Goal: Task Accomplishment & Management: Complete application form

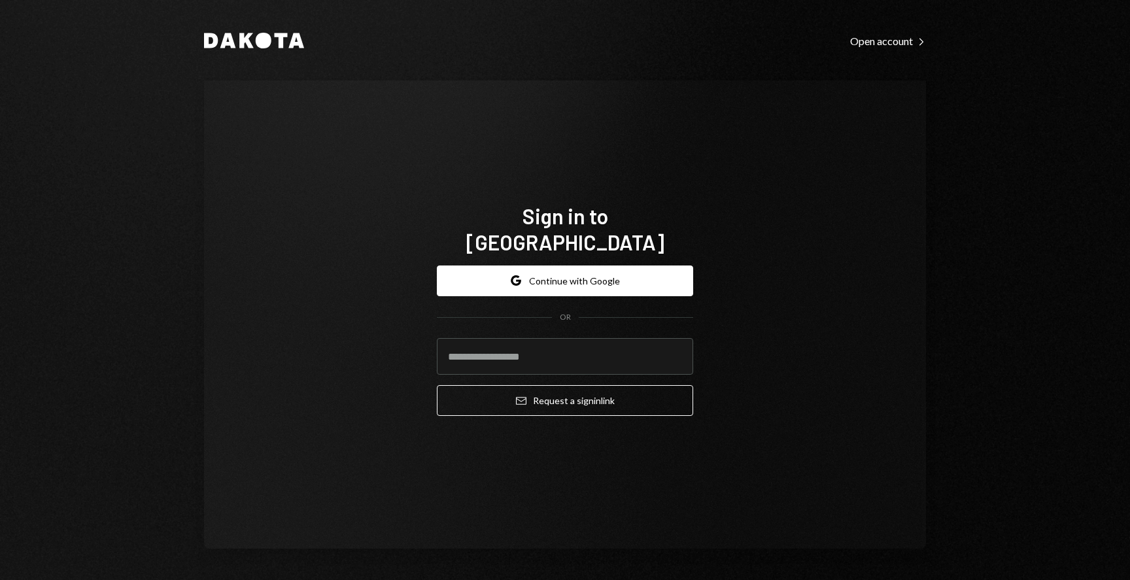
type input "**********"
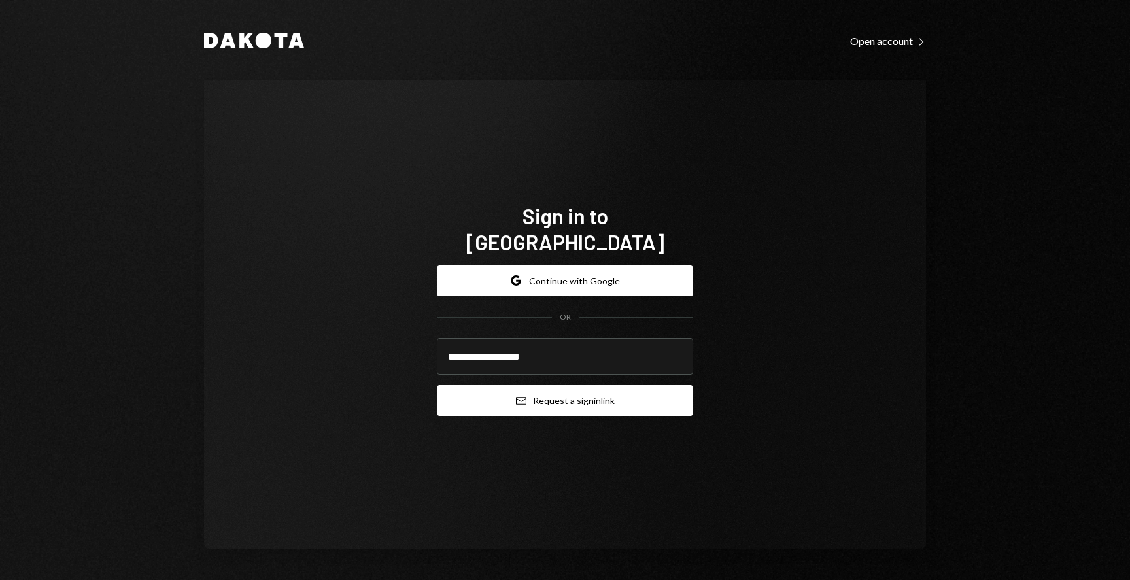
click at [541, 385] on button "Email Request a sign in link" at bounding box center [565, 400] width 256 height 31
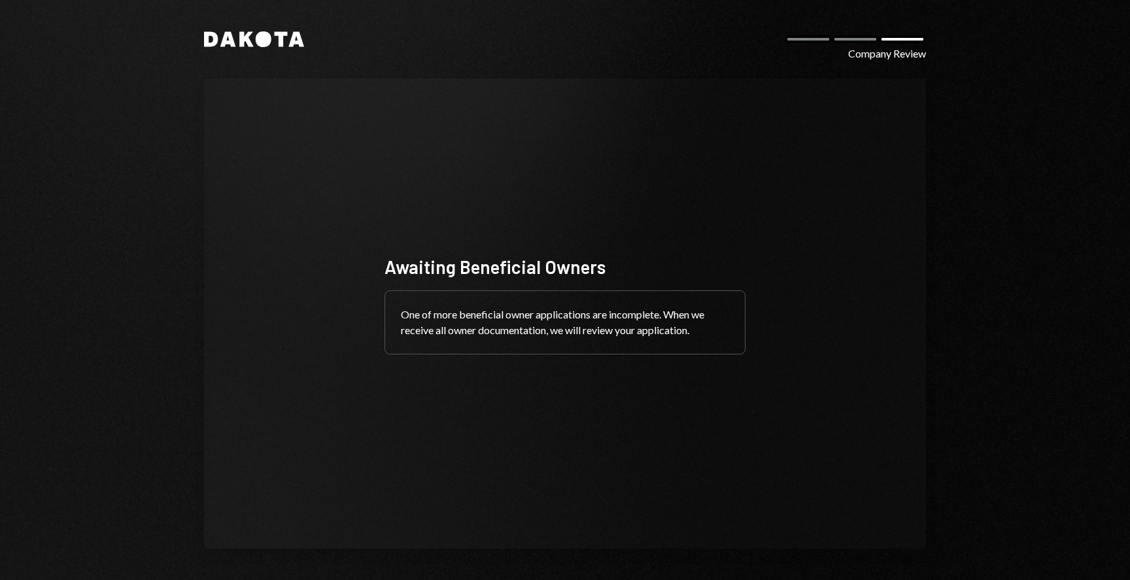
click at [261, 39] on icon at bounding box center [264, 39] width 16 height 16
click at [874, 50] on div "Company Review" at bounding box center [887, 54] width 78 height 16
click at [848, 38] on div at bounding box center [855, 39] width 47 height 8
click at [805, 38] on div at bounding box center [808, 39] width 47 height 8
